Goal: Communication & Community: Participate in discussion

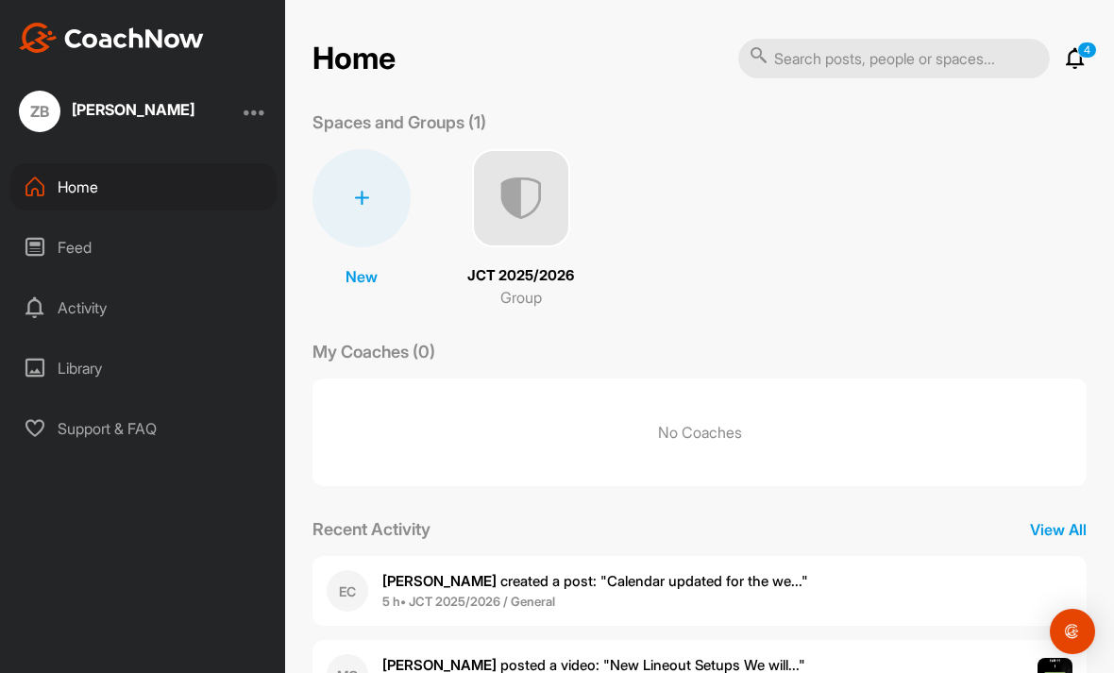
click at [1000, 614] on div "EC Eanna C. created a post : "Calendar updated for the we..." 5 h • JCT 2025/20…" at bounding box center [699, 591] width 774 height 70
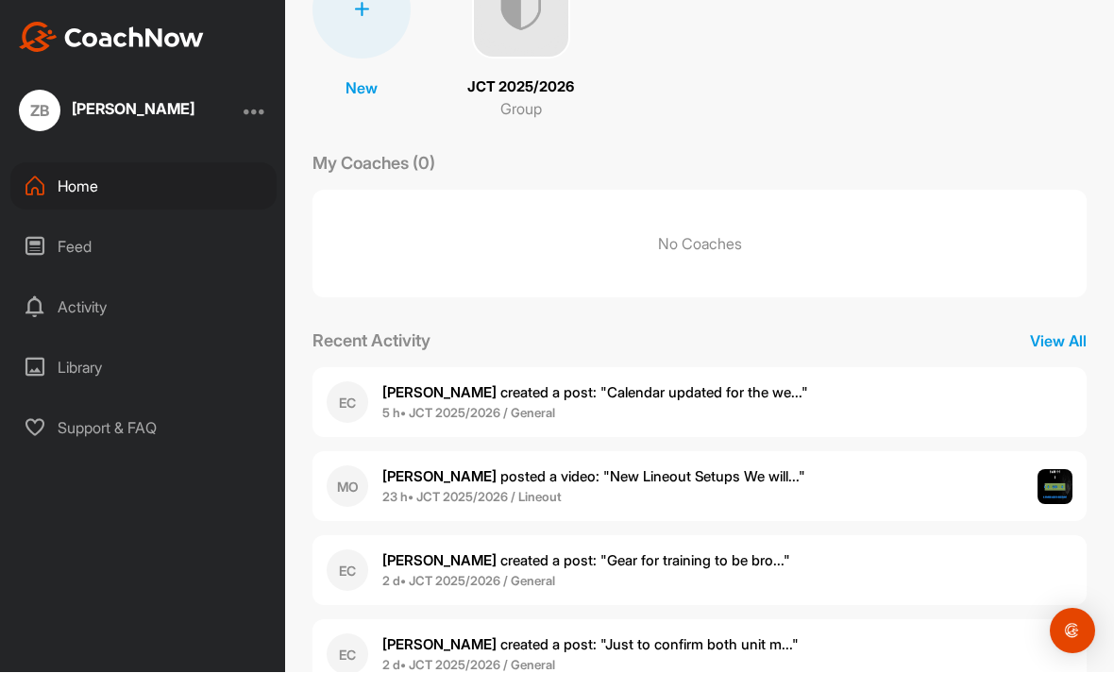
scroll to position [60, 0]
click at [76, 224] on div "Feed" at bounding box center [143, 247] width 266 height 47
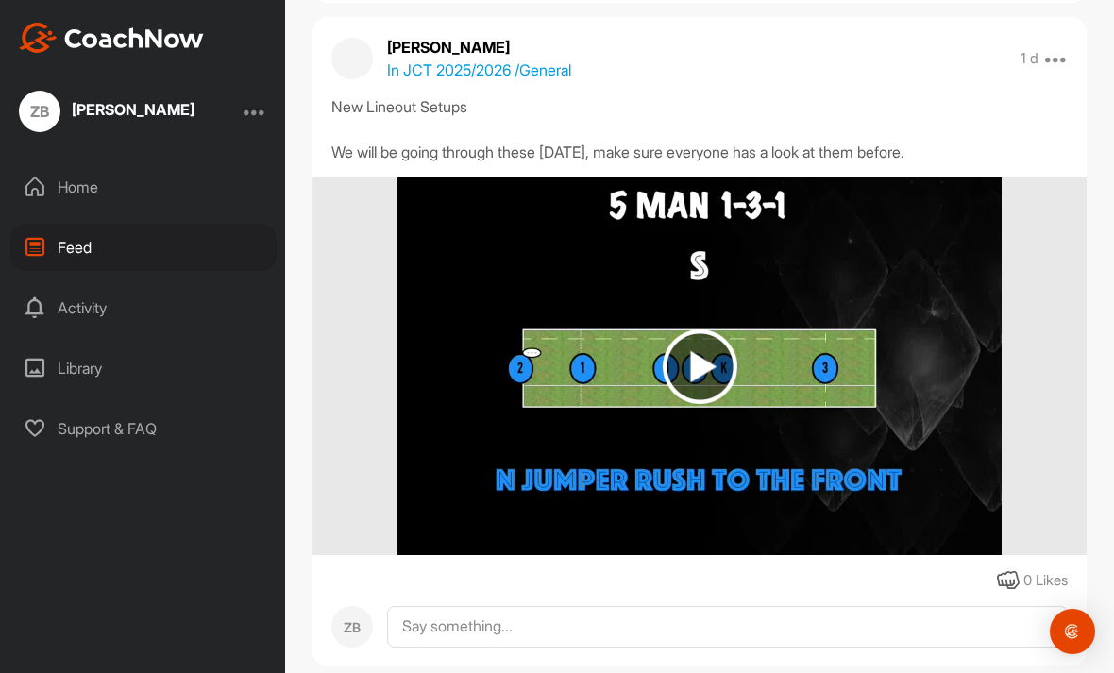
scroll to position [517, 0]
click at [693, 342] on img at bounding box center [700, 366] width 75 height 75
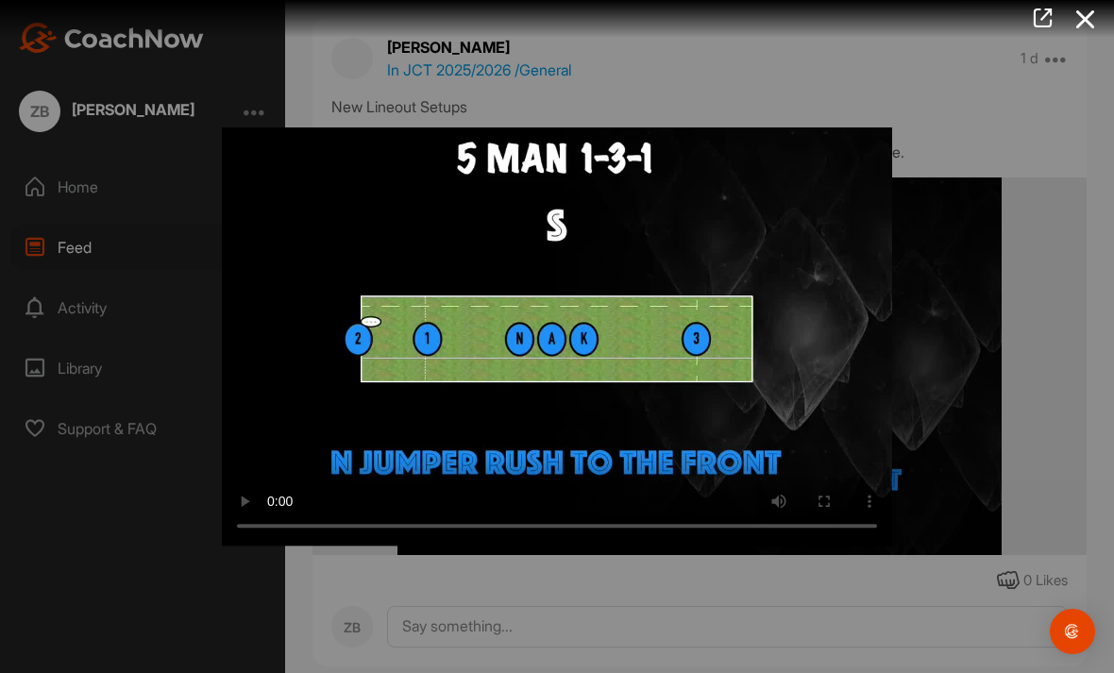
click at [550, 303] on video "Video Player" at bounding box center [557, 336] width 670 height 419
click at [495, 430] on video "Video Player" at bounding box center [557, 336] width 670 height 419
click at [588, 424] on video "Video Player" at bounding box center [557, 336] width 670 height 419
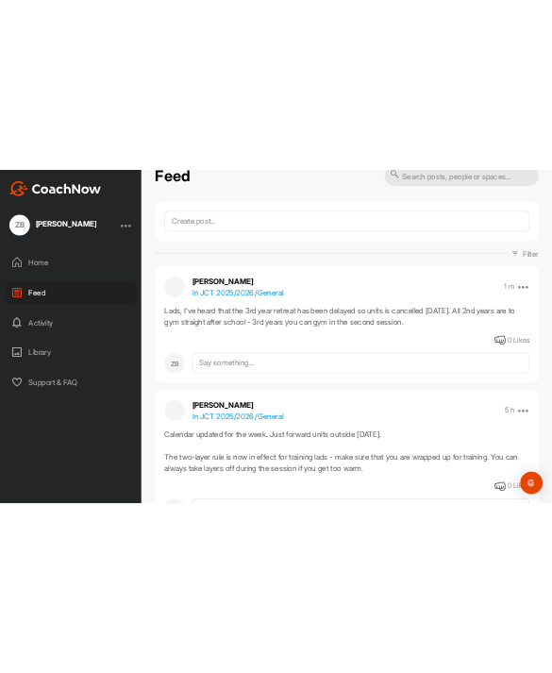
scroll to position [61, 0]
